Goal: Task Accomplishment & Management: Manage account settings

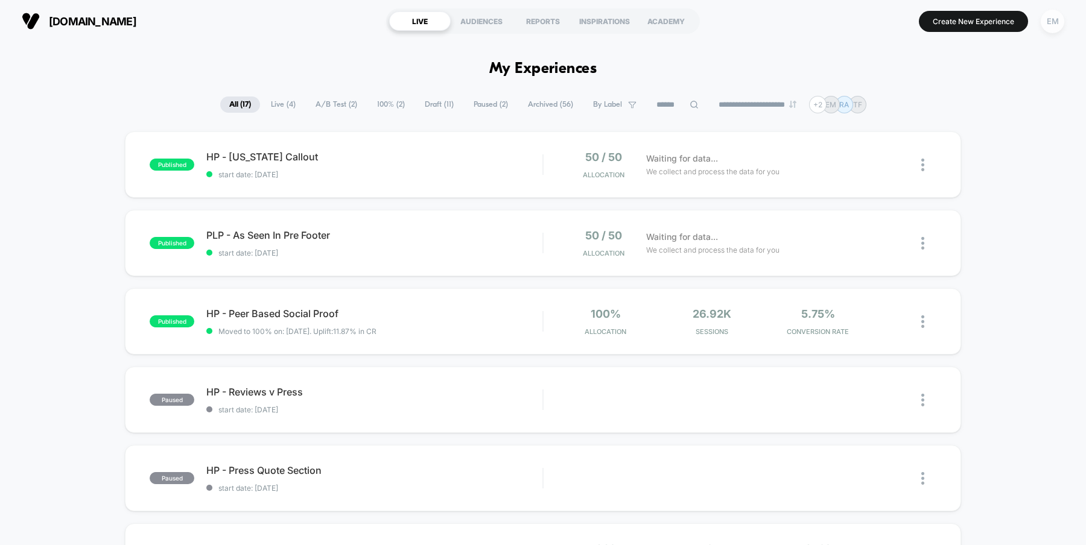
click at [1052, 18] on div "EM" at bounding box center [1052, 22] width 24 height 24
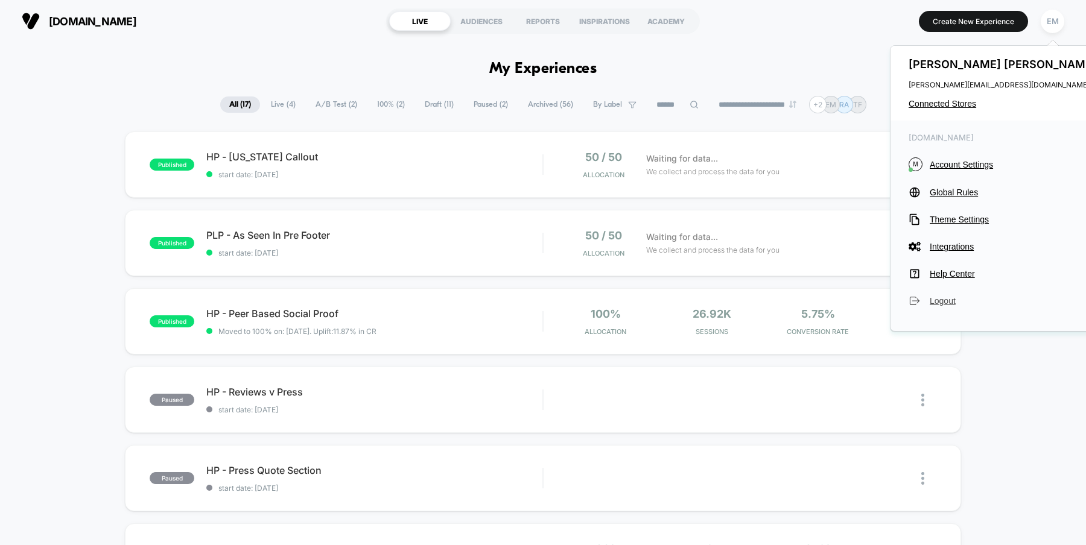
click at [943, 302] on span "Logout" at bounding box center [1013, 301] width 169 height 10
